Goal: Navigation & Orientation: Find specific page/section

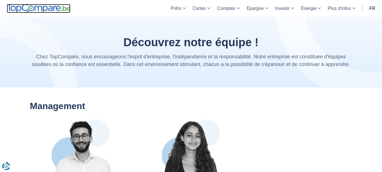
click at [45, 5] on img at bounding box center [39, 8] width 64 height 9
